Goal: Information Seeking & Learning: Learn about a topic

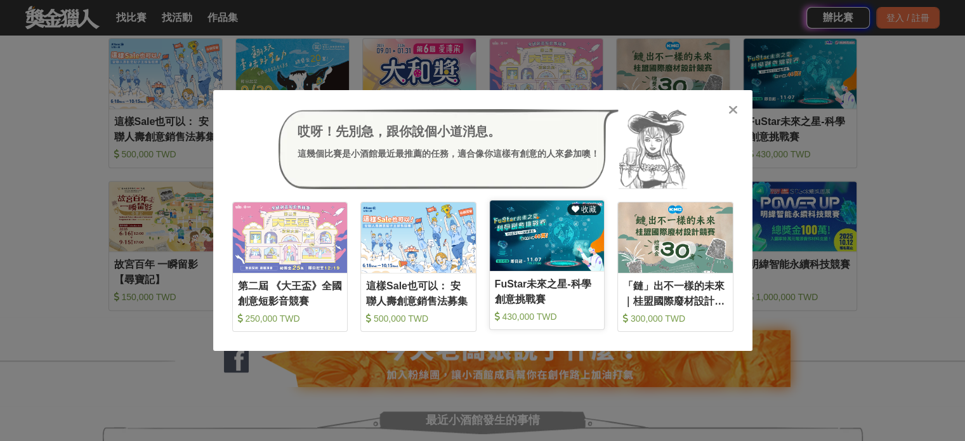
scroll to position [571, 0]
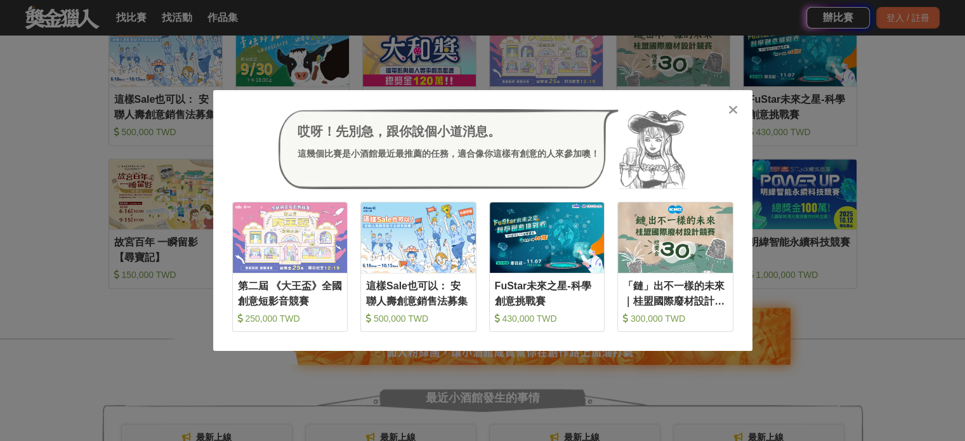
click at [730, 108] on icon at bounding box center [733, 109] width 10 height 13
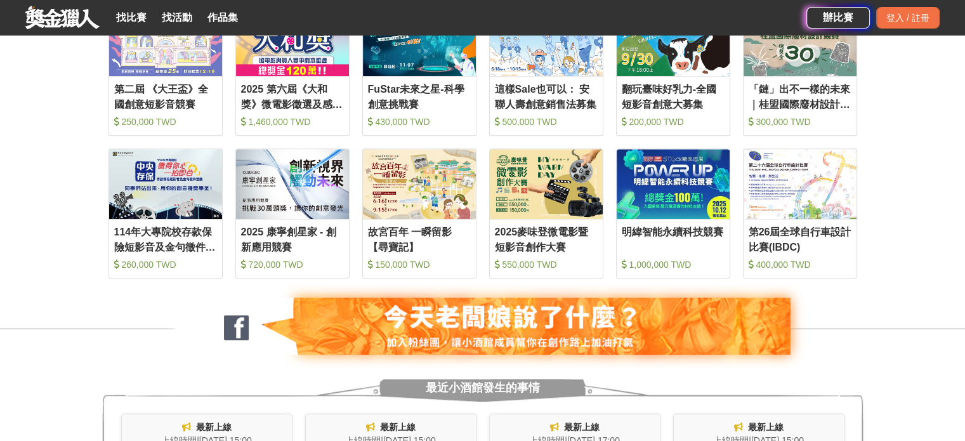
scroll to position [508, 0]
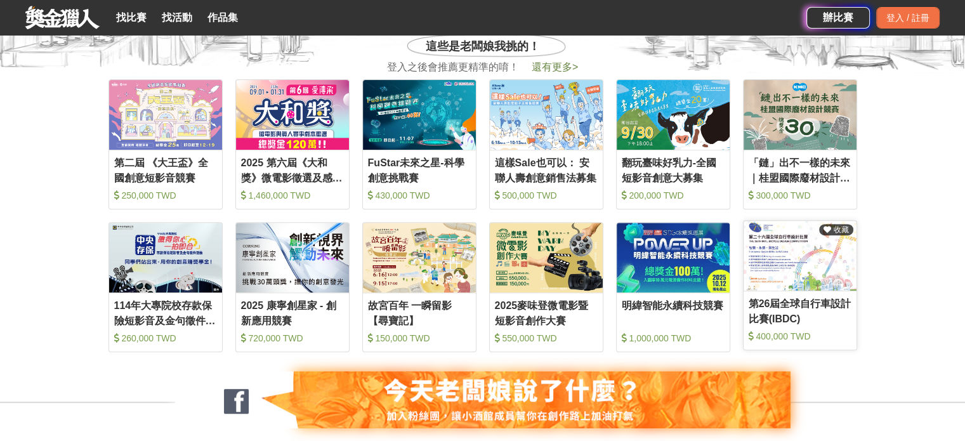
click at [837, 281] on img at bounding box center [800, 256] width 113 height 70
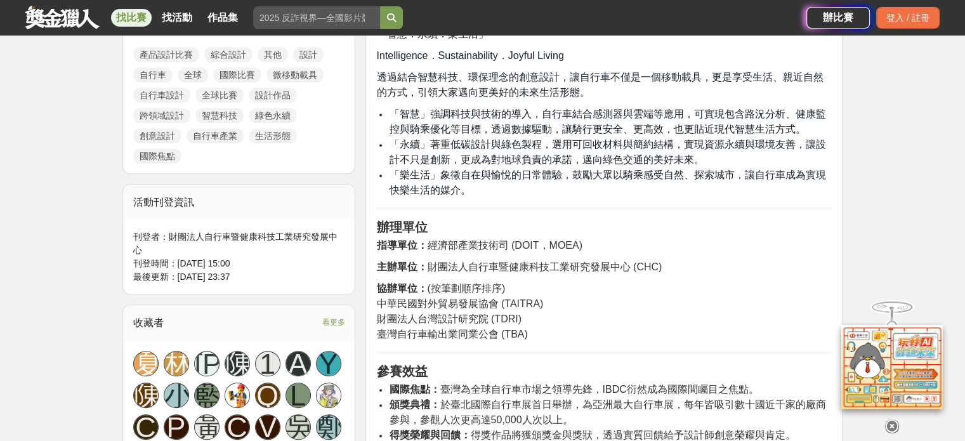
scroll to position [508, 0]
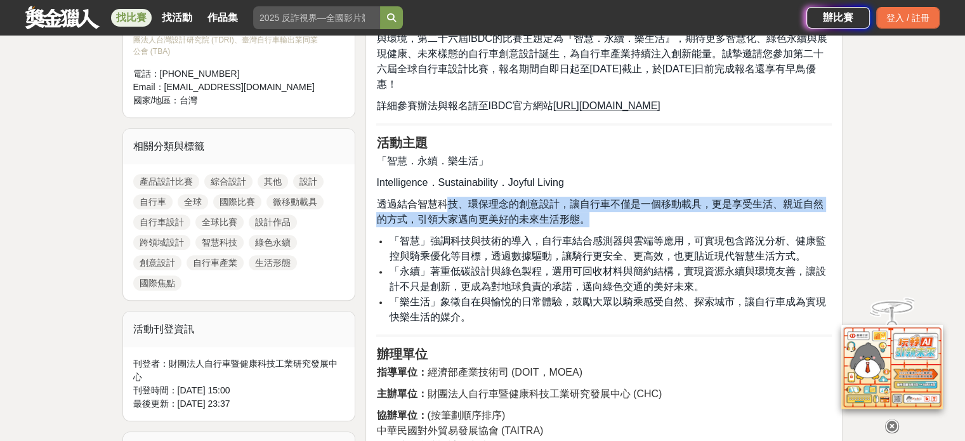
drag, startPoint x: 450, startPoint y: 201, endPoint x: 611, endPoint y: 213, distance: 161.0
click at [628, 216] on p "透過結合智慧科技、環保理念的創意設計，讓自行車不僅是一個移動載具，更是享受生活、親近自然的方式，引領大家邁向更美好的未來生活形態。" at bounding box center [604, 212] width 456 height 30
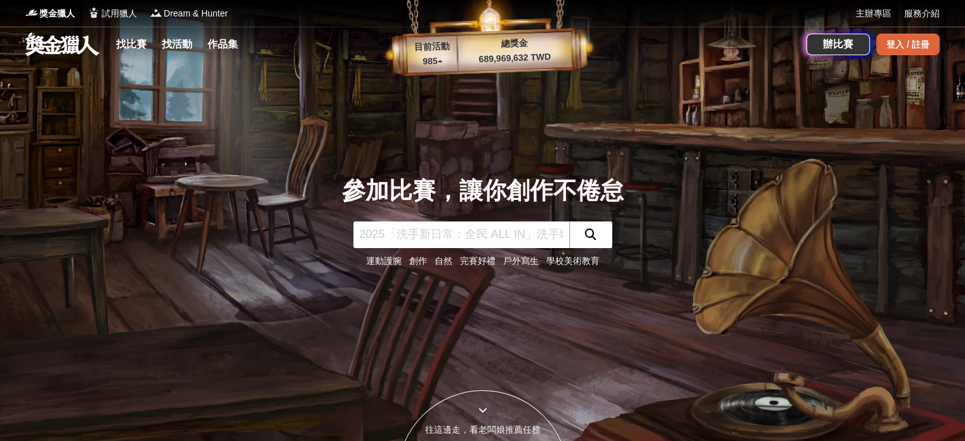
click at [907, 41] on div "登入 / 註冊" at bounding box center [907, 45] width 63 height 22
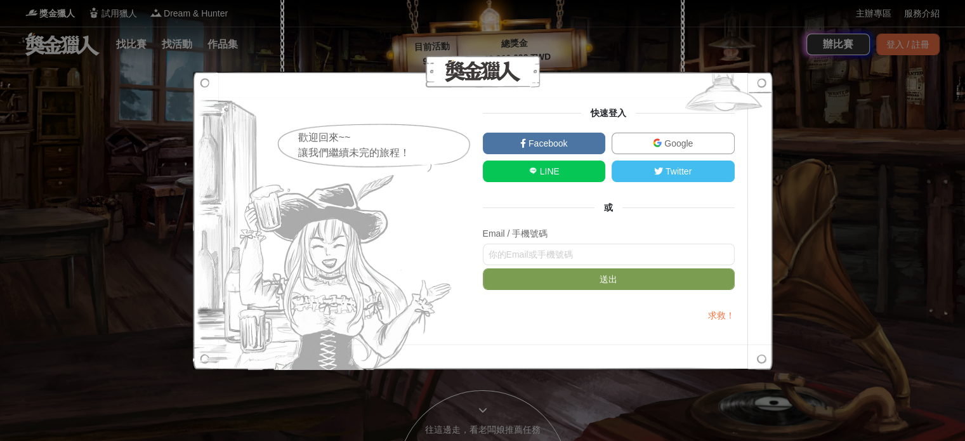
click at [662, 144] on span "Google" at bounding box center [677, 143] width 31 height 10
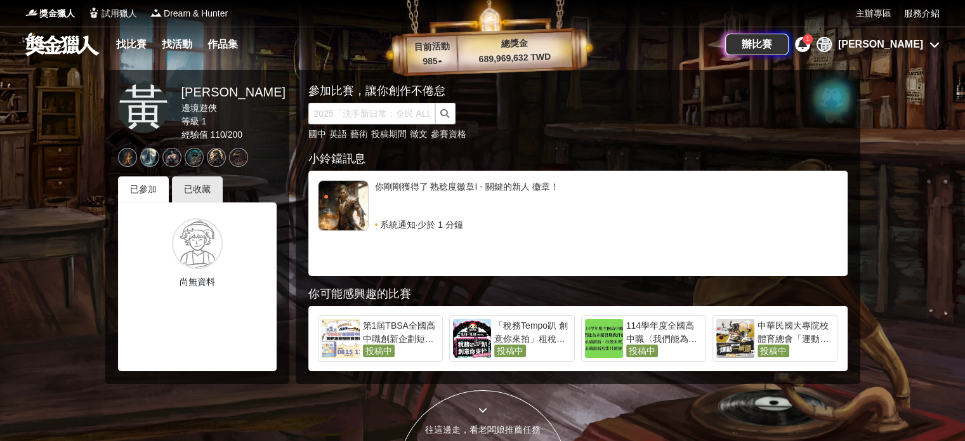
click at [807, 41] on icon at bounding box center [802, 44] width 9 height 10
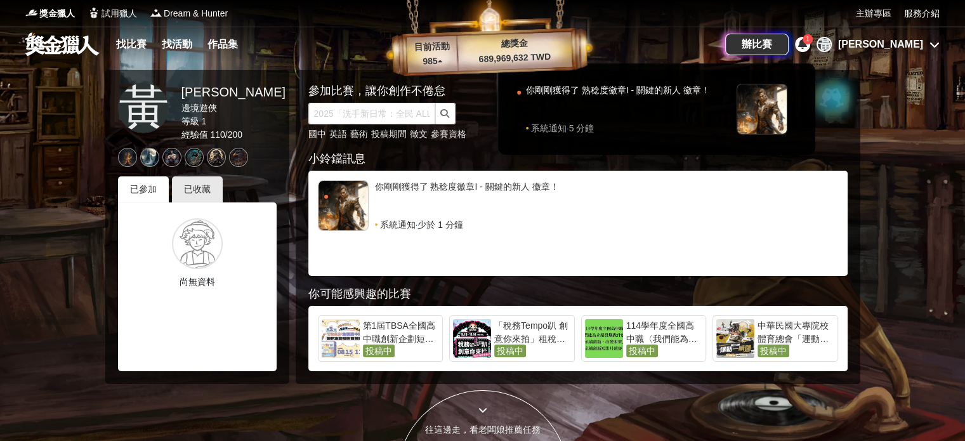
click at [807, 41] on icon at bounding box center [802, 44] width 9 height 10
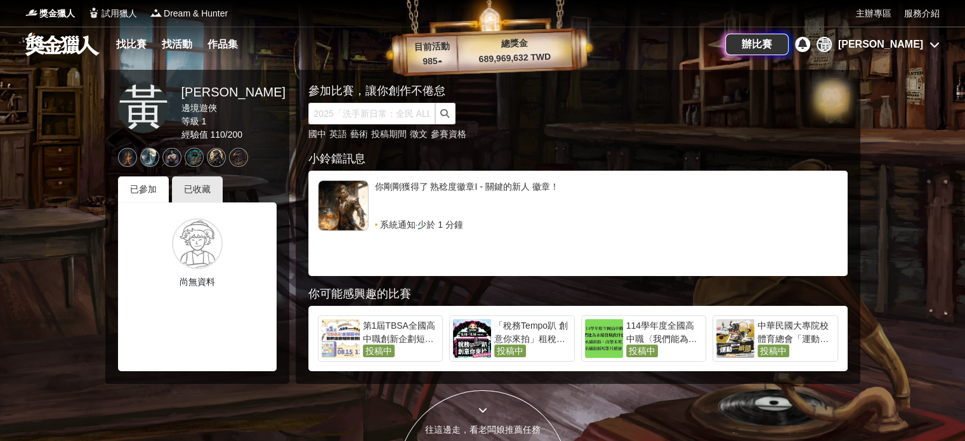
click at [912, 48] on div "[PERSON_NAME]" at bounding box center [880, 44] width 85 height 15
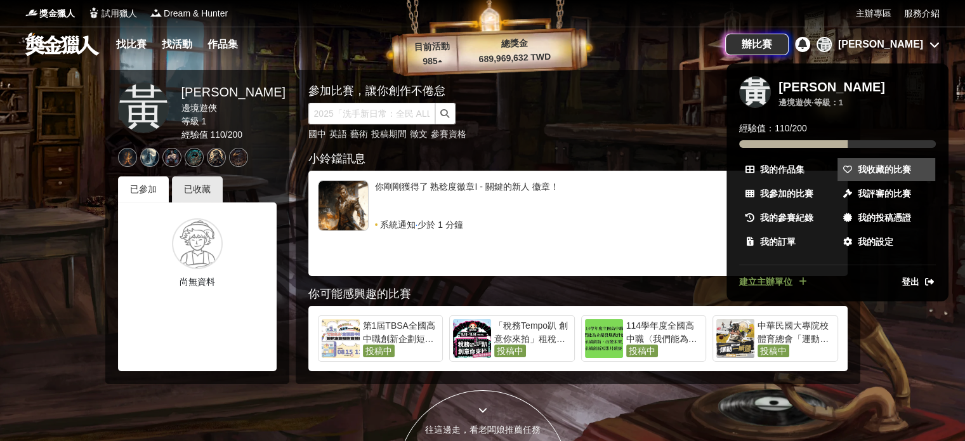
click at [907, 172] on span "我收藏的比賽" at bounding box center [884, 169] width 53 height 13
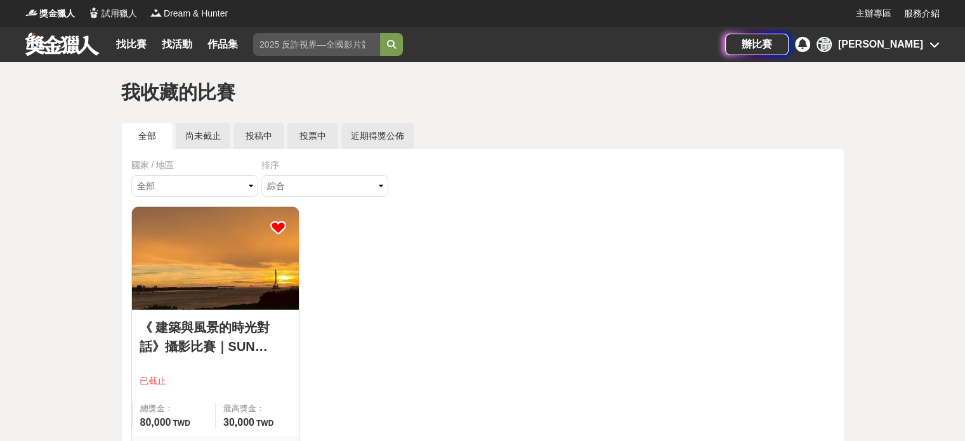
click at [272, 226] on icon at bounding box center [278, 228] width 16 height 16
click at [133, 48] on link "找比賽" at bounding box center [131, 45] width 41 height 18
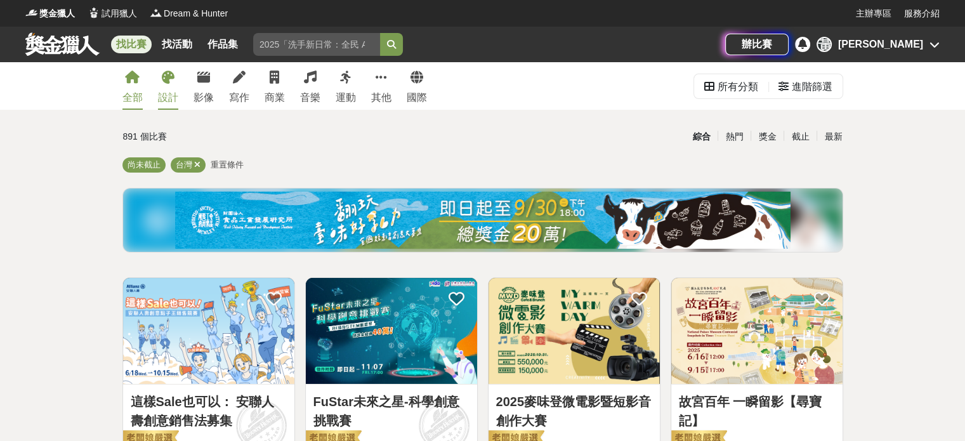
click at [160, 86] on link "設計" at bounding box center [168, 86] width 20 height 48
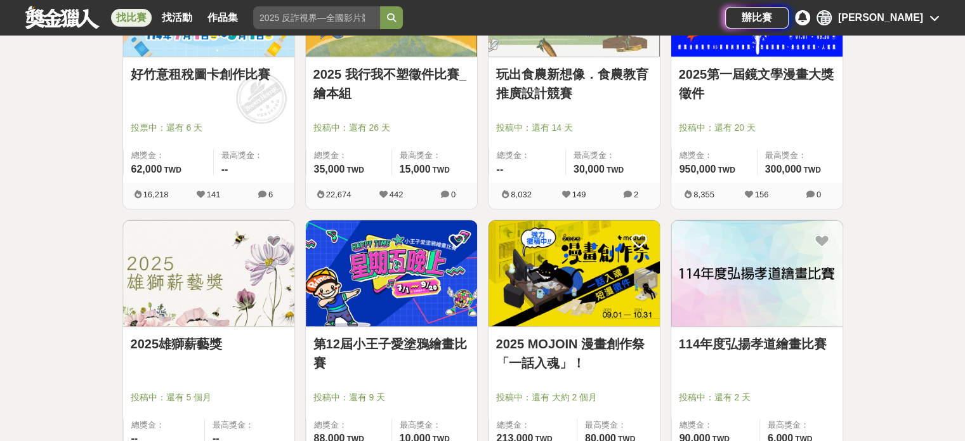
scroll to position [1523, 0]
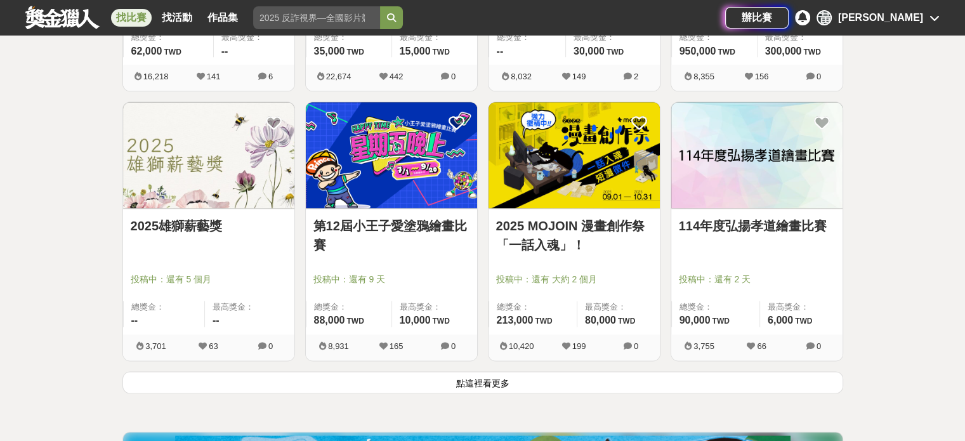
click at [404, 162] on img at bounding box center [391, 155] width 171 height 106
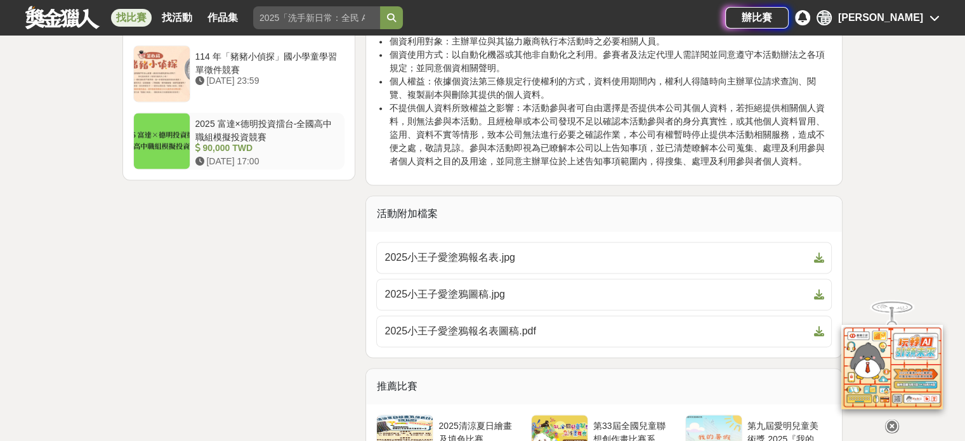
scroll to position [1776, 0]
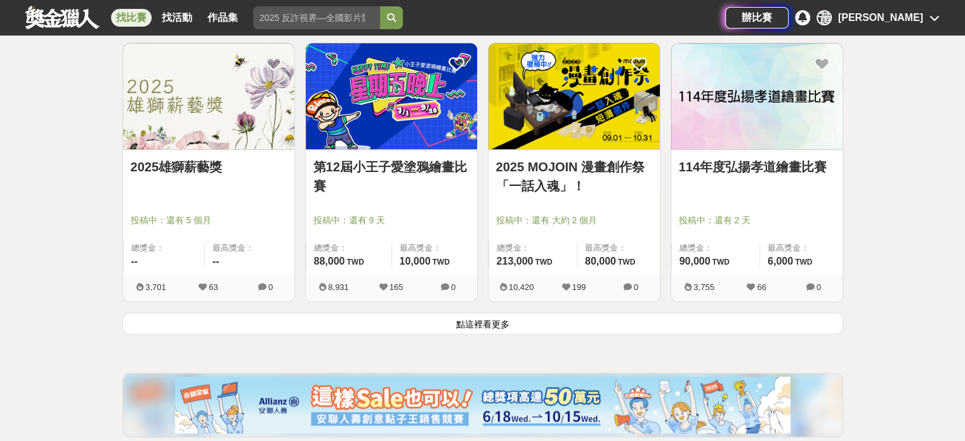
scroll to position [1556, 0]
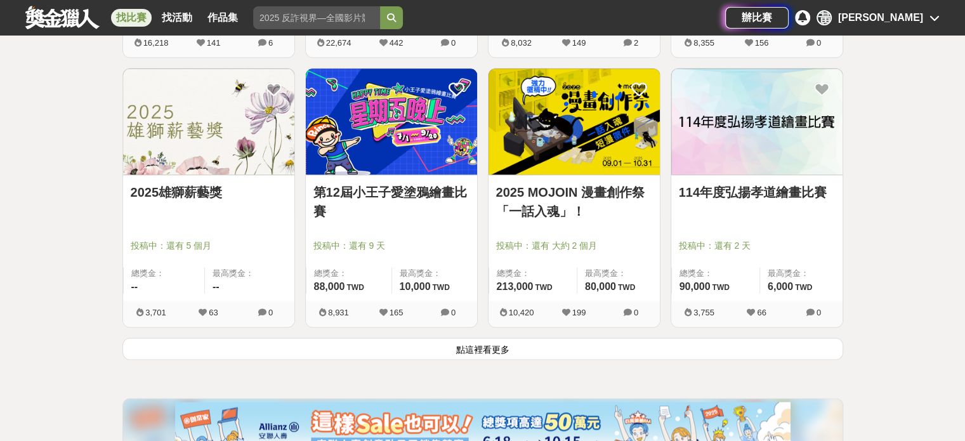
click at [495, 352] on button "點這裡看更多" at bounding box center [482, 349] width 721 height 22
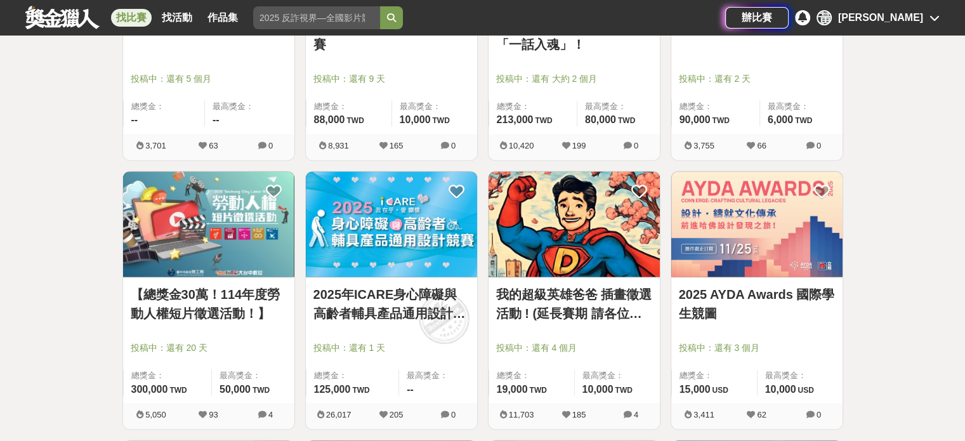
scroll to position [1683, 0]
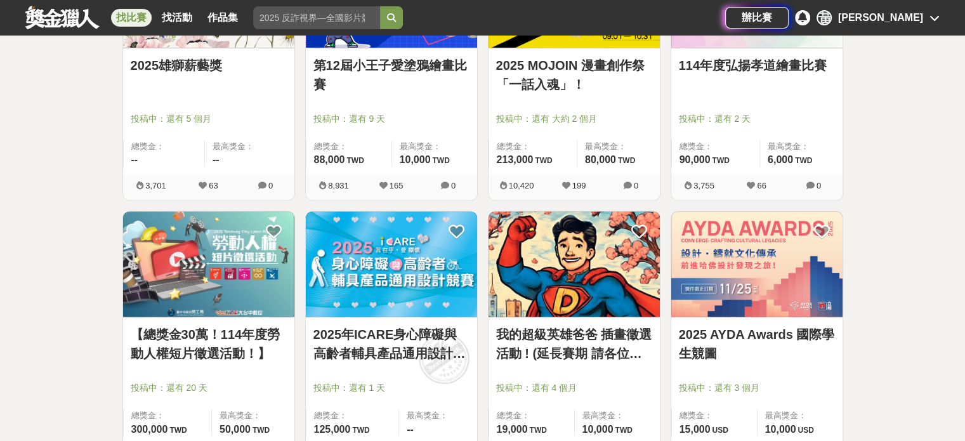
click at [548, 254] on img at bounding box center [574, 264] width 171 height 106
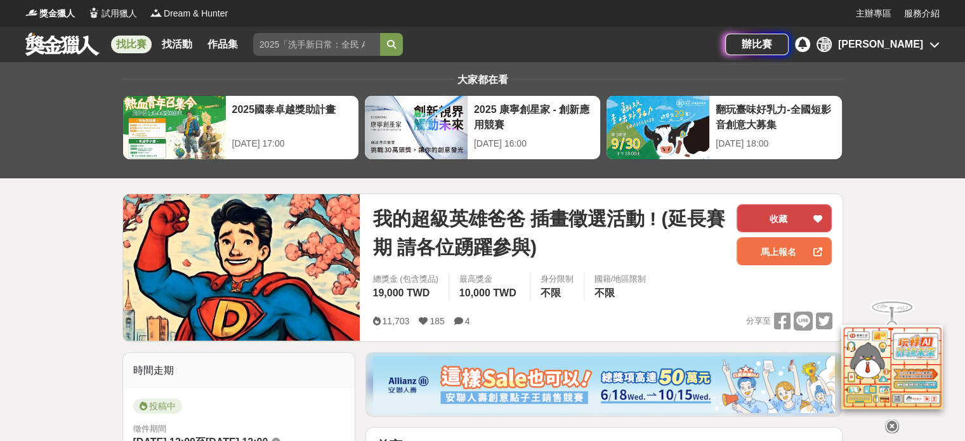
click at [804, 216] on button "收藏" at bounding box center [784, 218] width 95 height 28
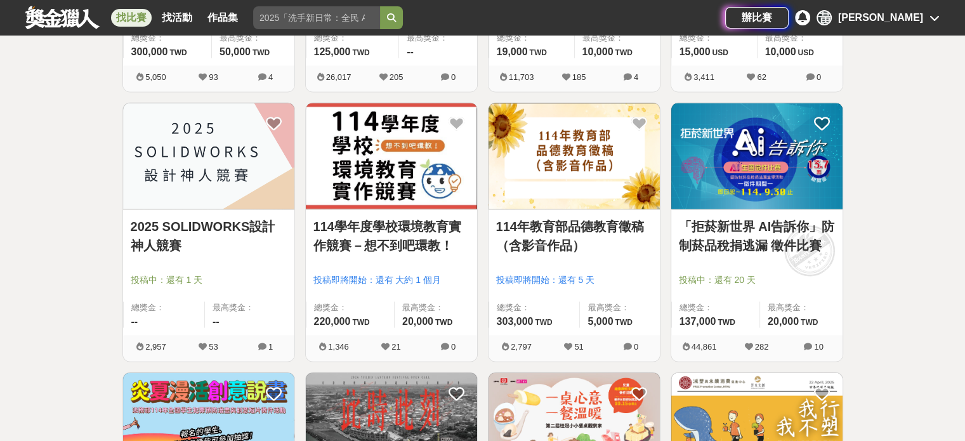
scroll to position [2064, 0]
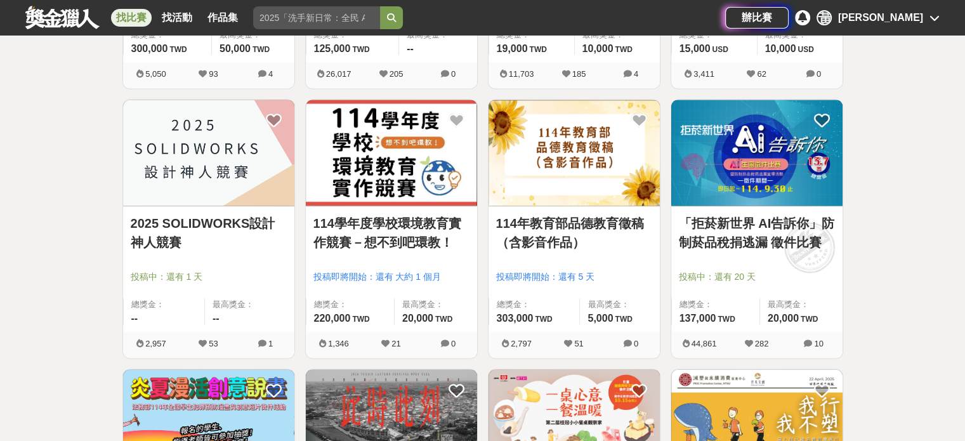
click at [193, 155] on img at bounding box center [208, 153] width 171 height 106
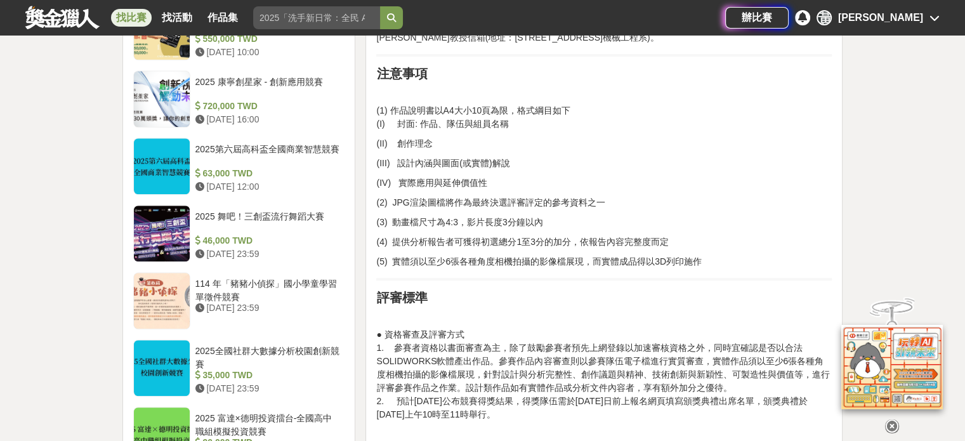
scroll to position [1332, 0]
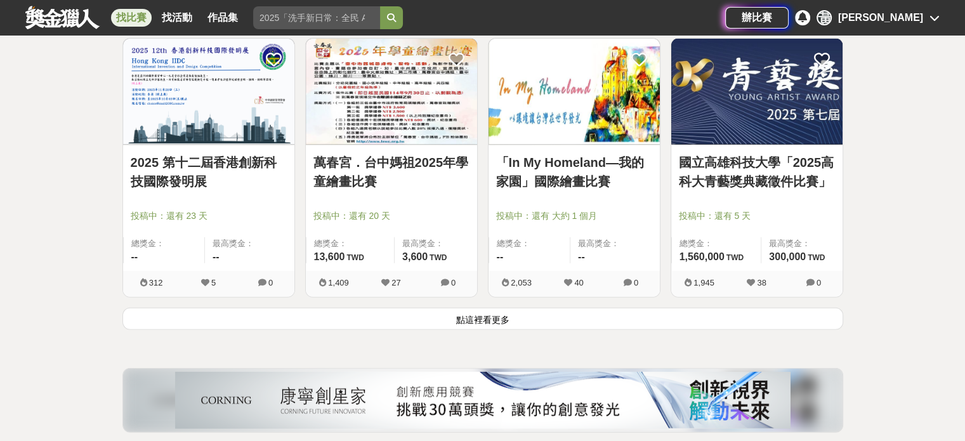
scroll to position [3206, 0]
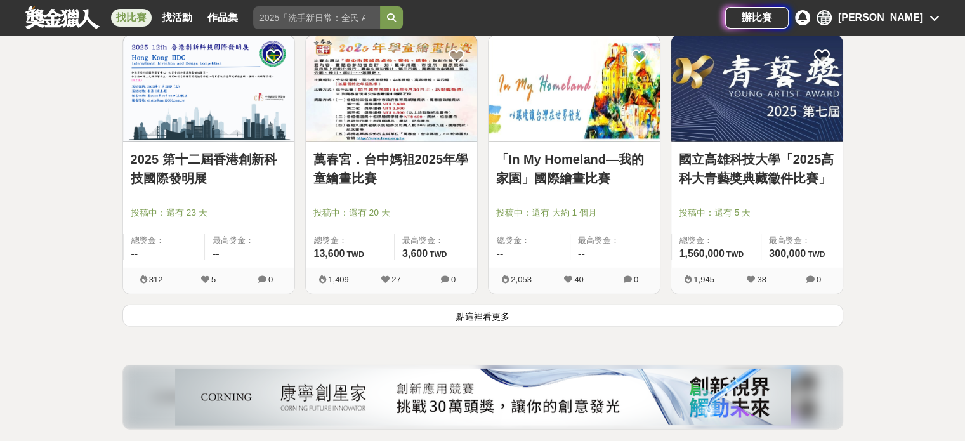
click at [482, 317] on button "點這裡看更多" at bounding box center [482, 316] width 721 height 22
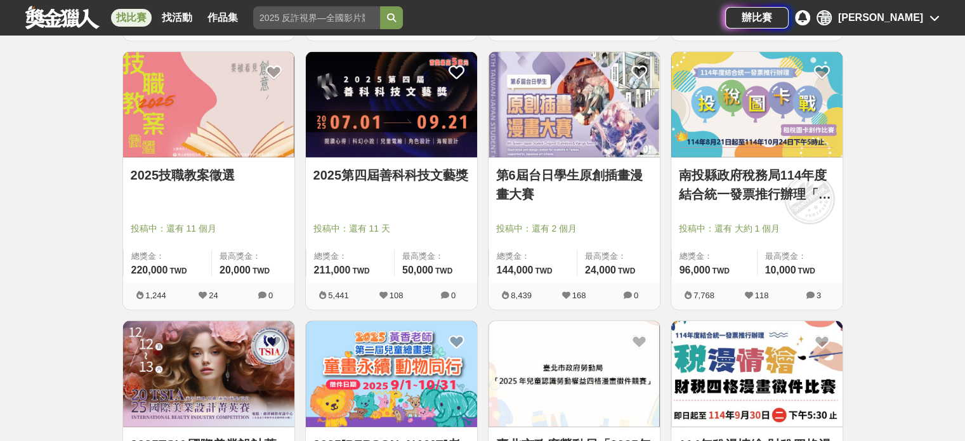
scroll to position [3460, 0]
click at [535, 127] on img at bounding box center [574, 104] width 171 height 106
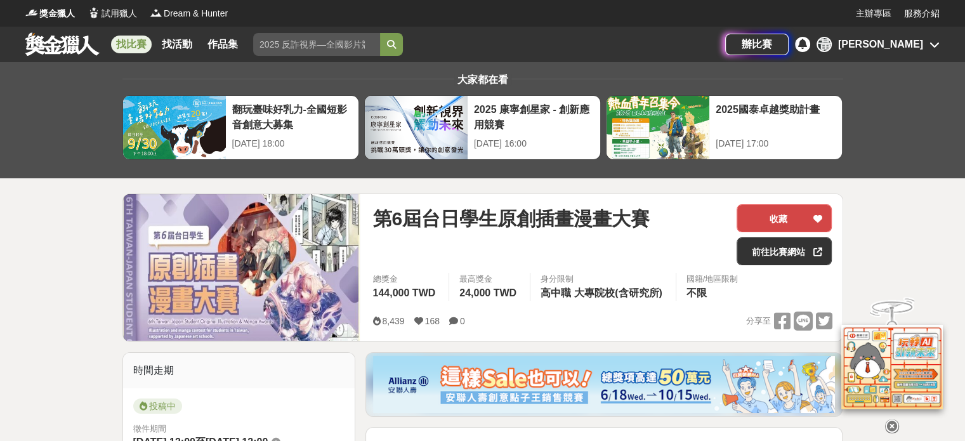
click at [758, 208] on button "收藏" at bounding box center [784, 218] width 95 height 28
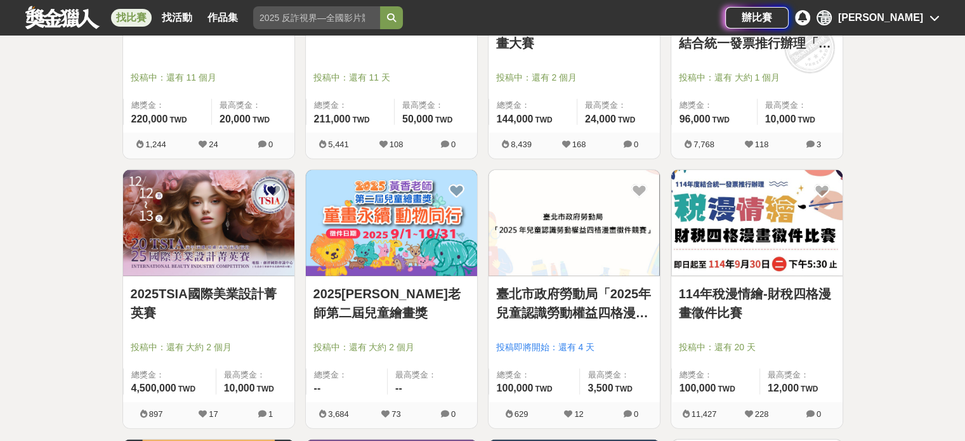
scroll to position [3650, 0]
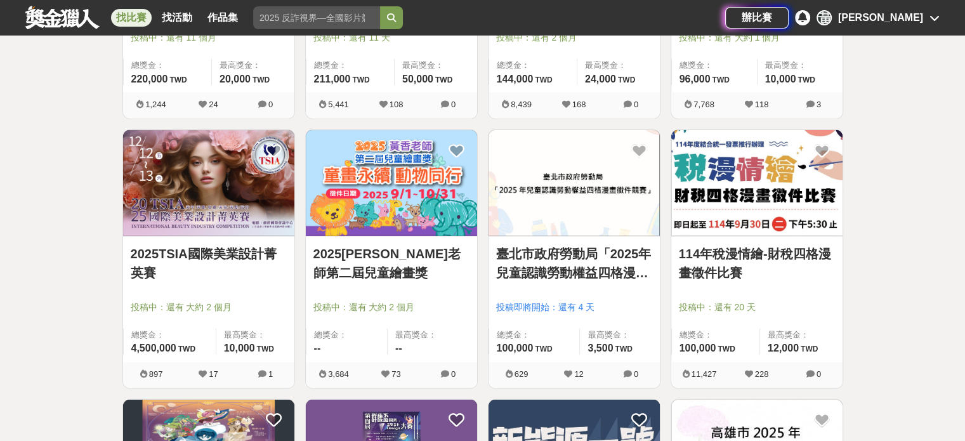
click at [732, 188] on img at bounding box center [756, 183] width 171 height 106
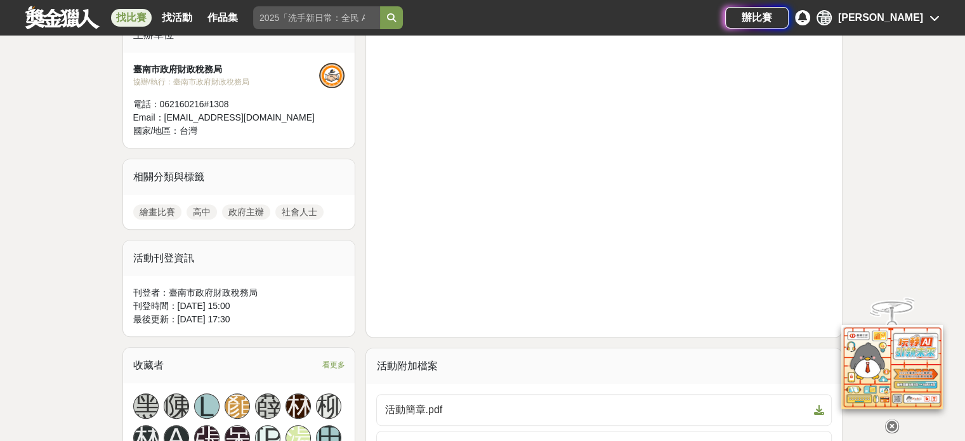
scroll to position [317, 0]
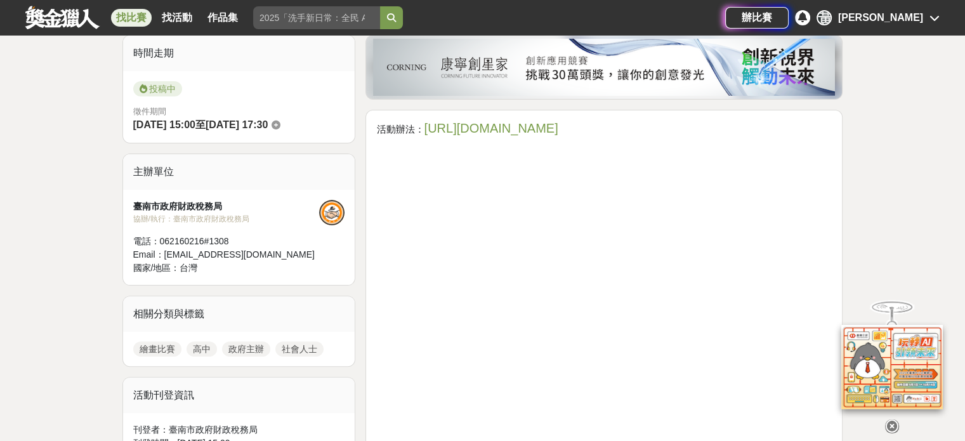
click at [511, 130] on link "https://gov.tw/fvq" at bounding box center [491, 128] width 134 height 14
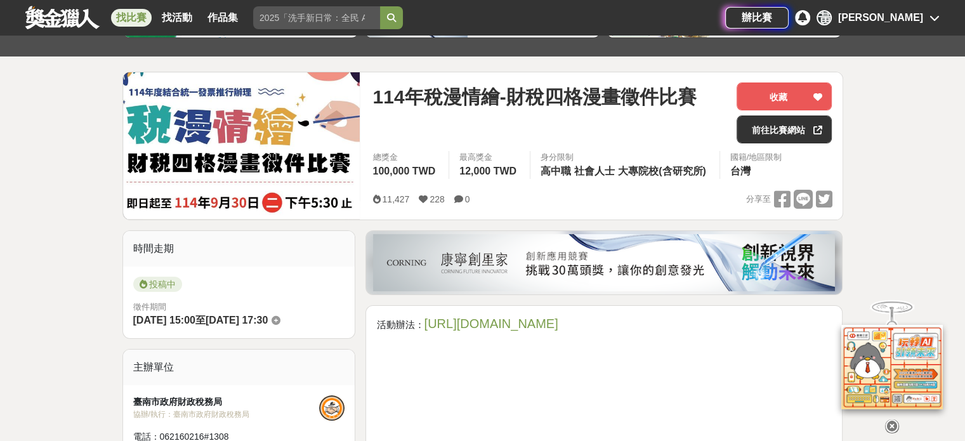
scroll to position [127, 0]
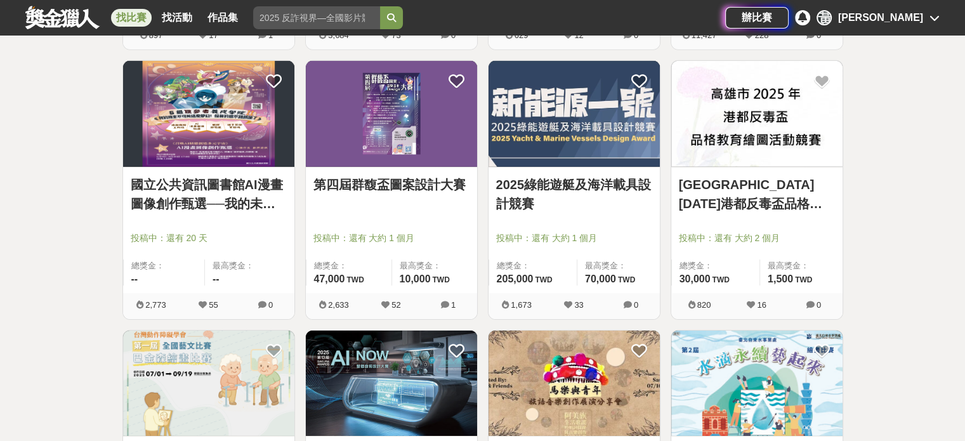
scroll to position [4094, 0]
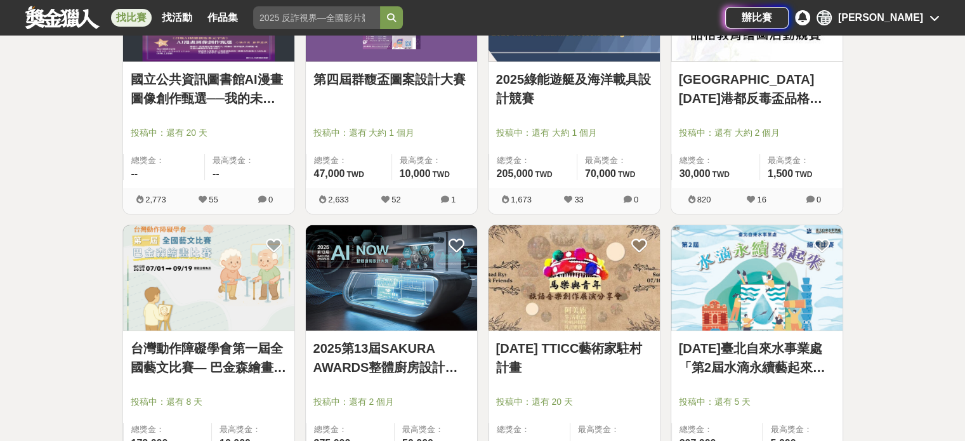
click at [221, 276] on img at bounding box center [208, 278] width 171 height 106
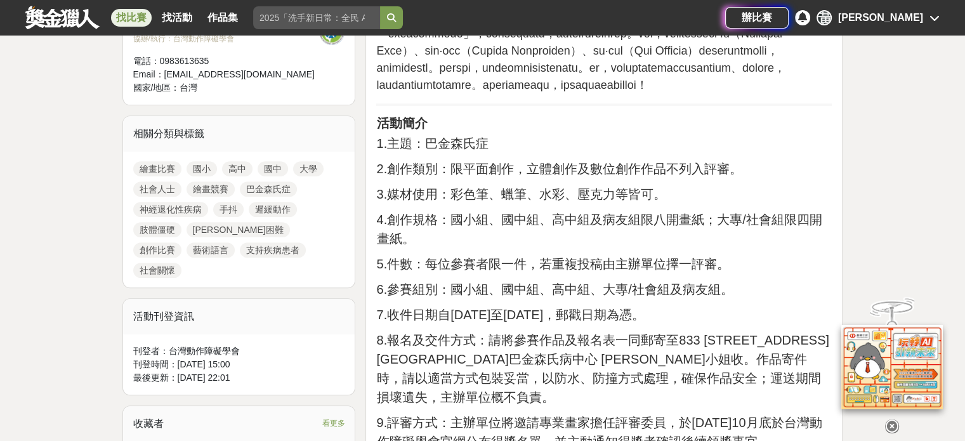
scroll to position [508, 0]
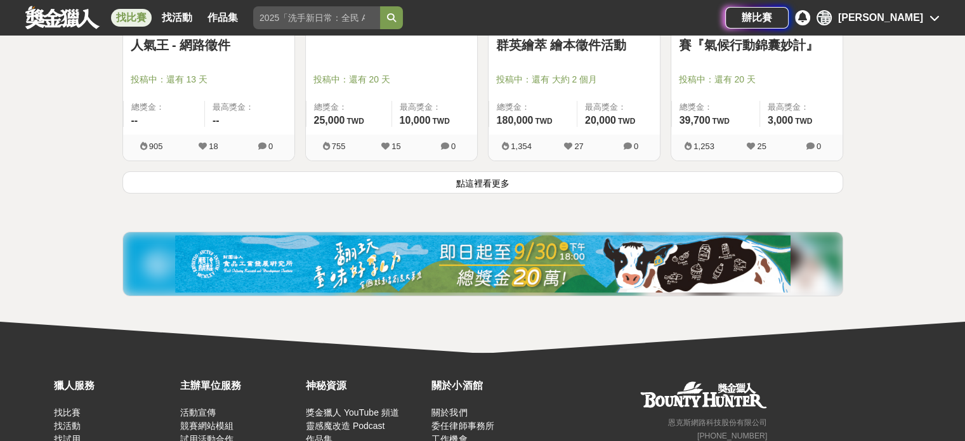
scroll to position [4786, 0]
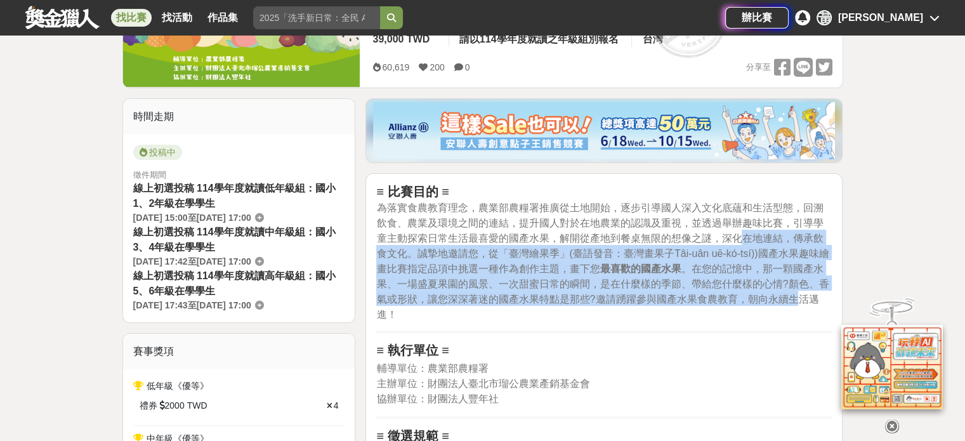
drag, startPoint x: 739, startPoint y: 242, endPoint x: 811, endPoint y: 296, distance: 90.1
click at [811, 296] on span "為落實食農教育理念，農業部農糧署推廣從土地開始，逐步引導國人深入文化底蘊和生活型態，回溯飲食、農業及環境之間的連結，提升國人對於在地農業的認識及重視，並透過舉…" at bounding box center [602, 260] width 452 height 117
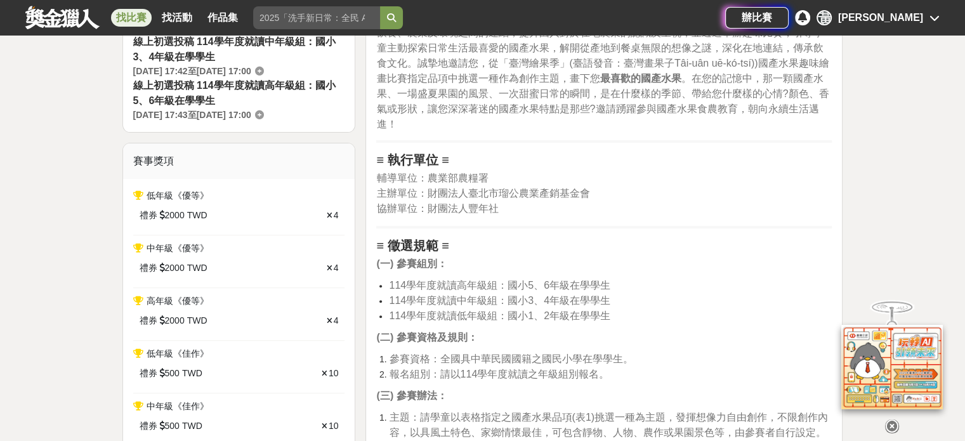
click at [571, 204] on p "輔導單位：農業部農糧署 主辦單位：財團法人臺北市瑠公農業產銷基金會 協辦單位：財團法人豐年社" at bounding box center [604, 194] width 456 height 46
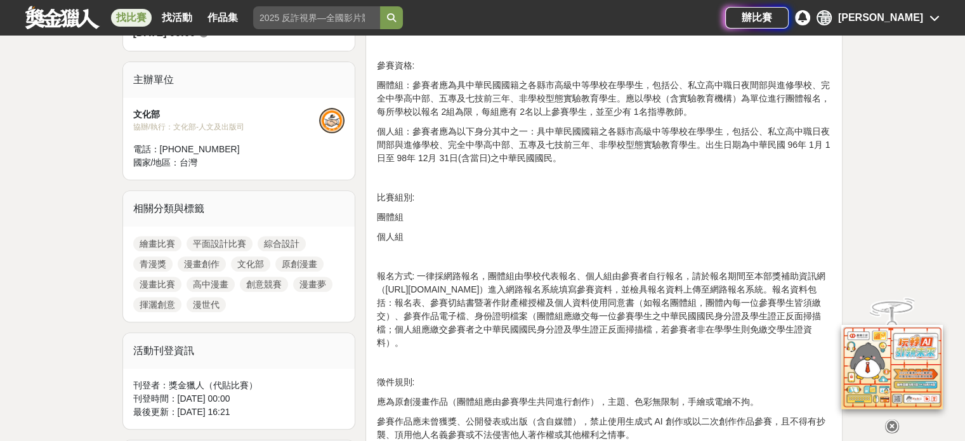
scroll to position [317, 0]
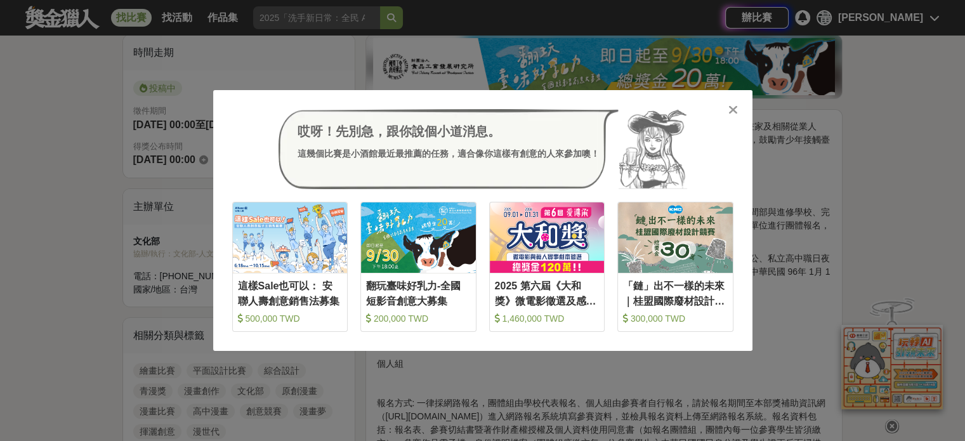
click at [737, 108] on icon at bounding box center [733, 109] width 10 height 13
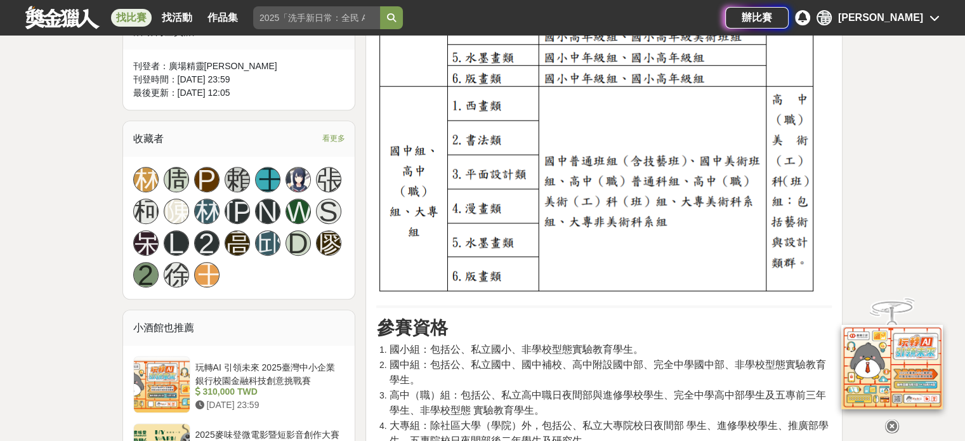
scroll to position [761, 0]
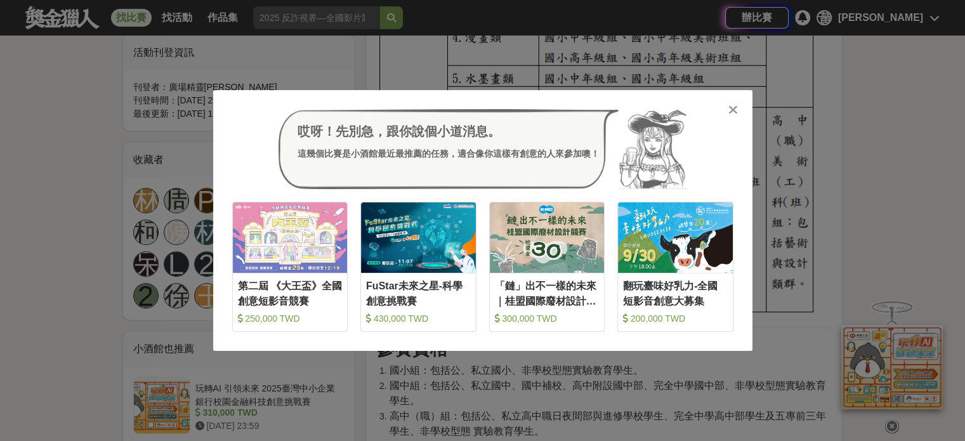
click at [728, 111] on icon at bounding box center [733, 109] width 10 height 13
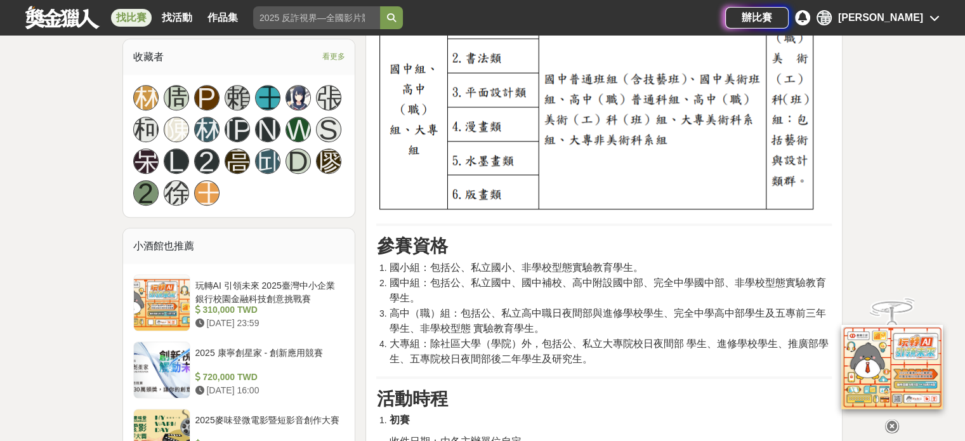
scroll to position [698, 0]
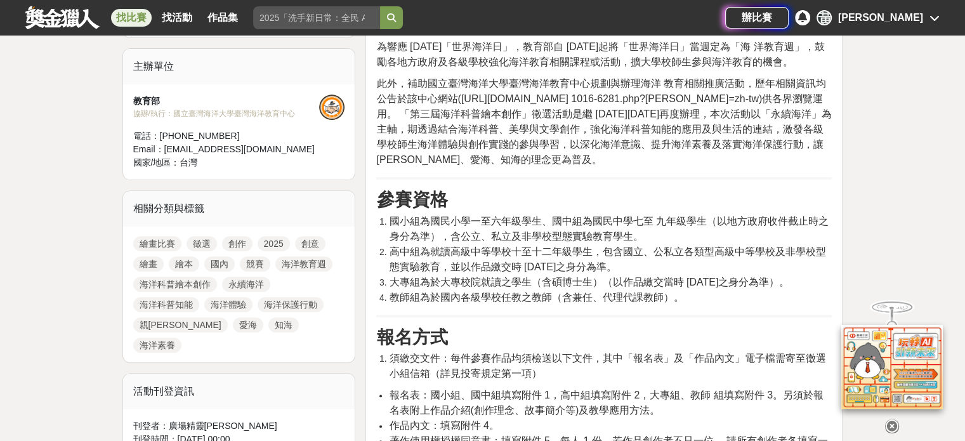
scroll to position [444, 0]
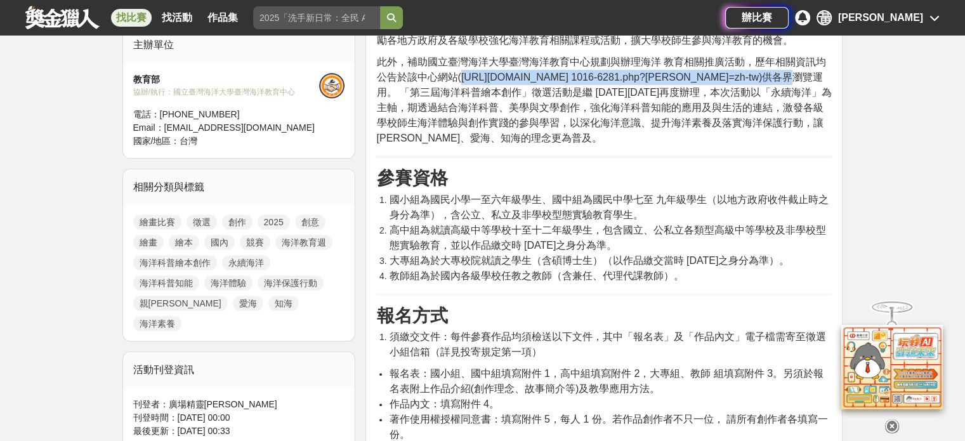
drag, startPoint x: 459, startPoint y: 77, endPoint x: 745, endPoint y: 79, distance: 285.5
click at [745, 79] on span "此外，補助國立臺灣海洋大學臺灣海洋教育中心規劃與辦理海洋 教育相關推廣活動，歷年相關資訊均公告於該中心網站(https://tmec.ntou.edu.tw/…" at bounding box center [604, 99] width 456 height 87
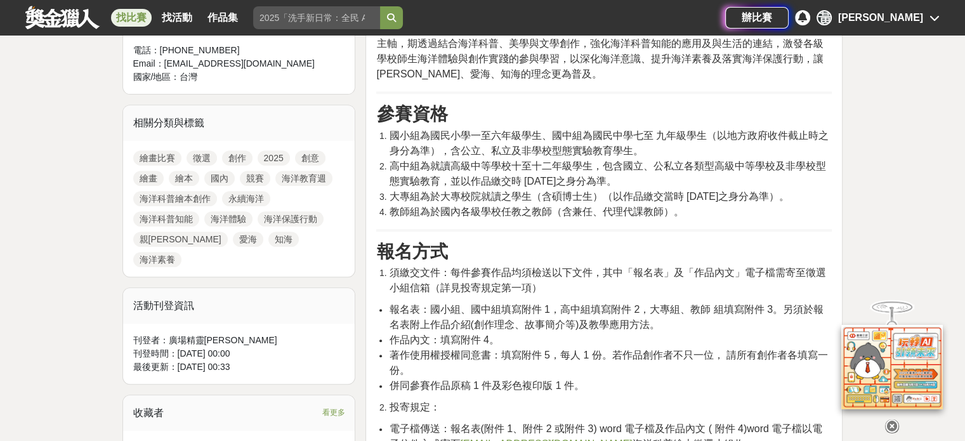
scroll to position [634, 0]
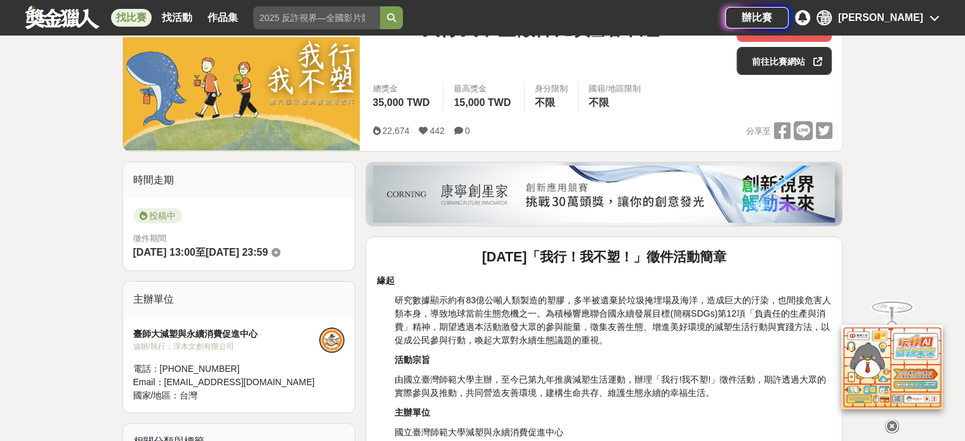
scroll to position [444, 0]
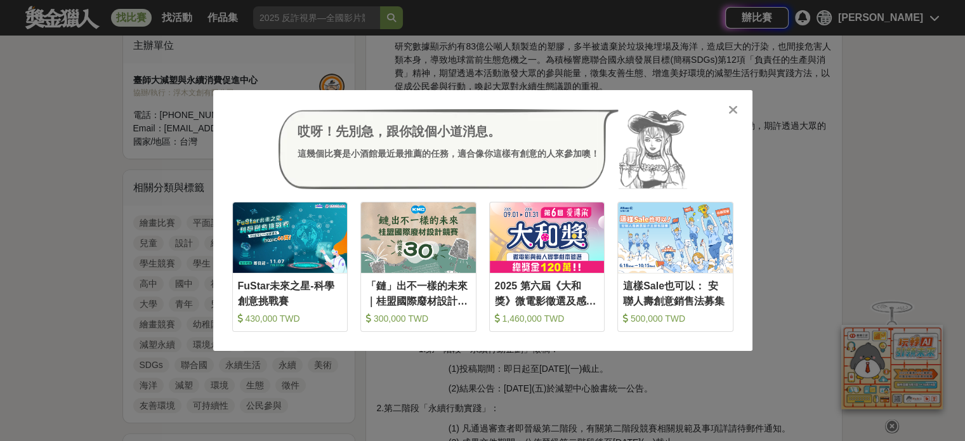
click at [729, 114] on icon at bounding box center [733, 109] width 10 height 13
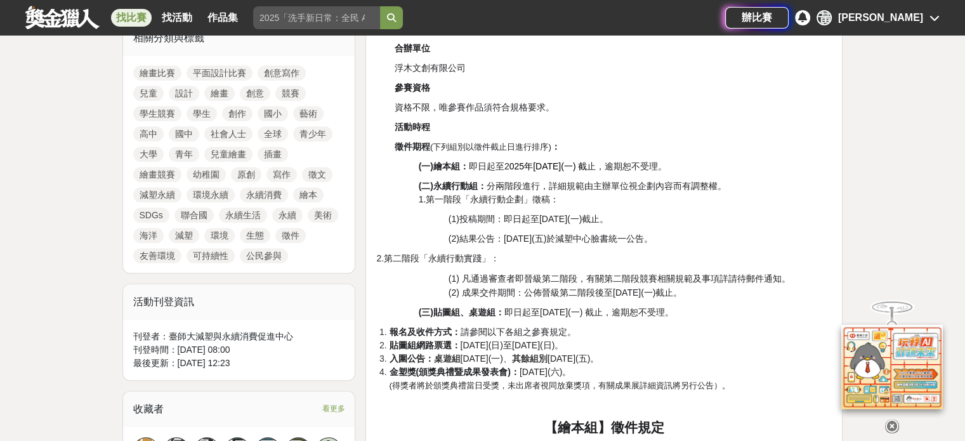
scroll to position [634, 0]
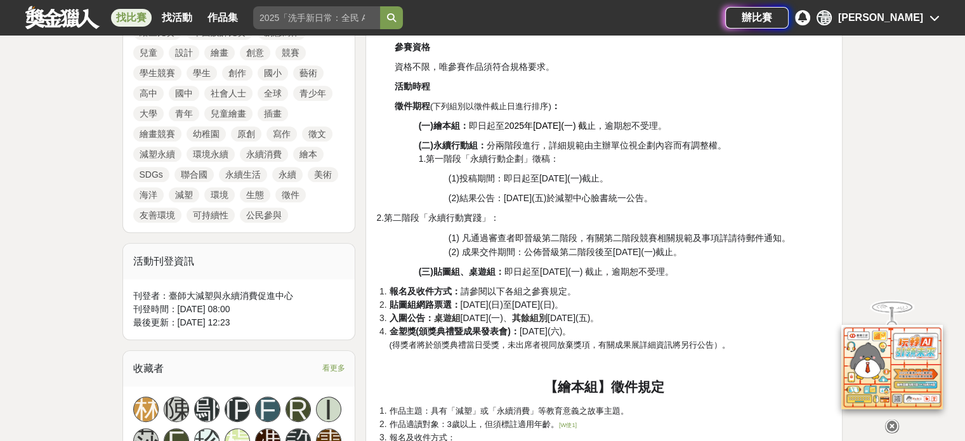
drag, startPoint x: 509, startPoint y: 271, endPoint x: 608, endPoint y: 301, distance: 103.6
click at [563, 301] on span "貼圖組網路票選： 2025年10月25日(日)至11月02日(日)。" at bounding box center [476, 304] width 174 height 10
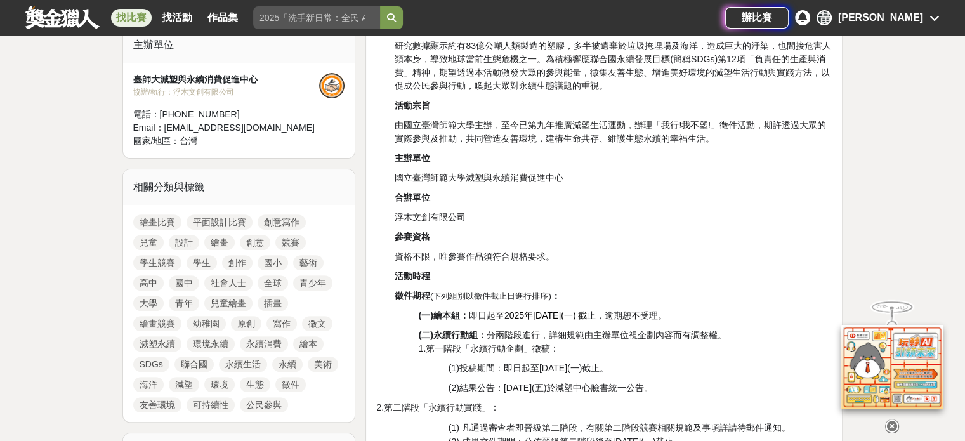
scroll to position [381, 0]
